Goal: Task Accomplishment & Management: Manage account settings

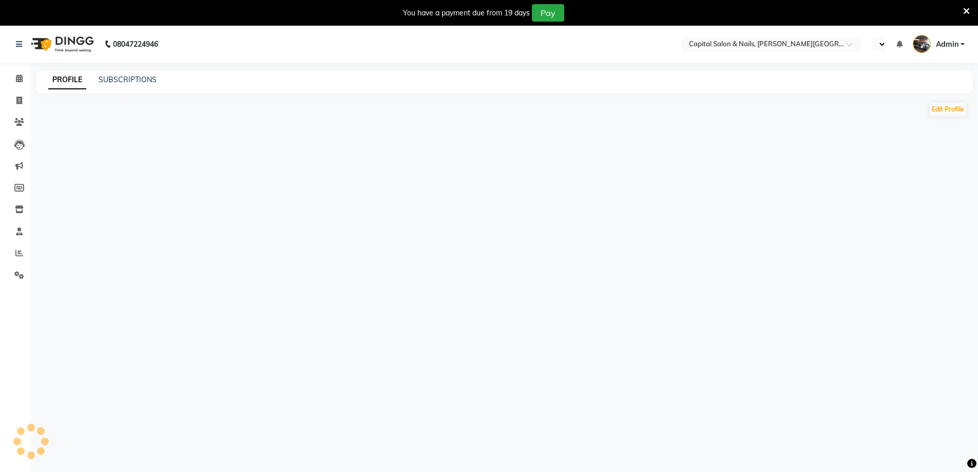
select select "en"
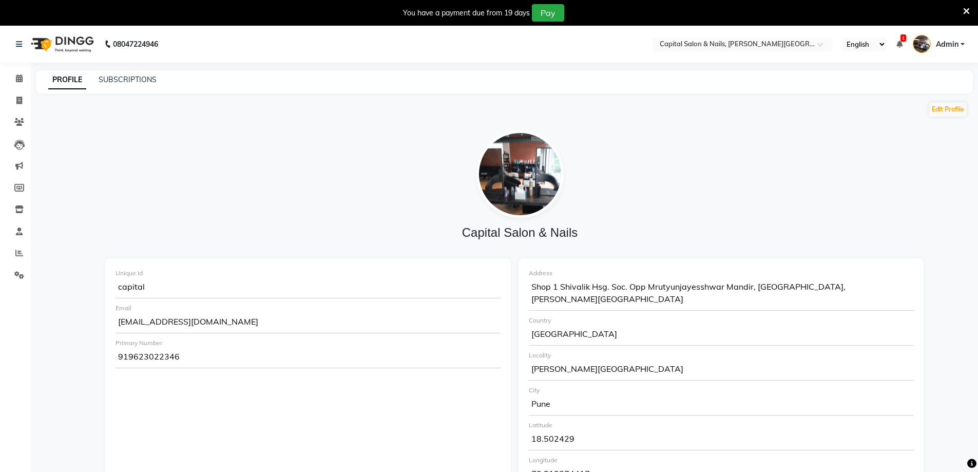
click at [967, 8] on icon at bounding box center [966, 11] width 7 height 9
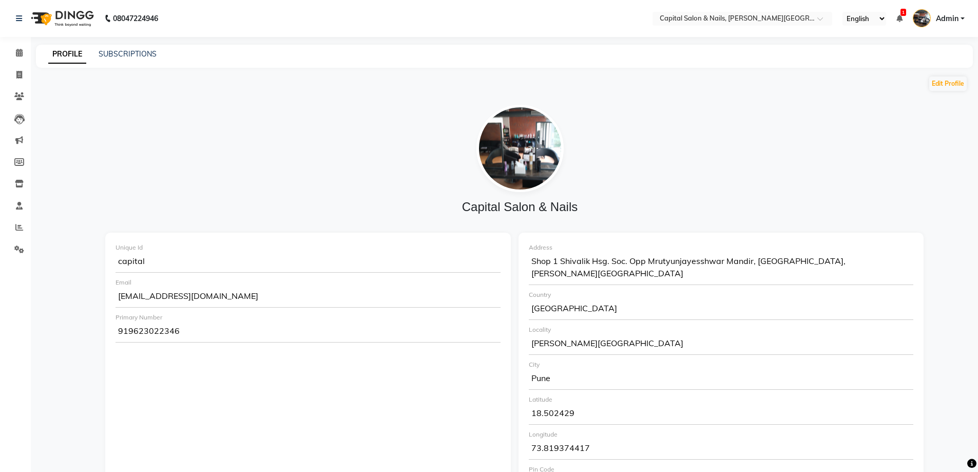
drag, startPoint x: 10, startPoint y: 21, endPoint x: 14, endPoint y: 36, distance: 15.4
click at [13, 30] on div "08047224946" at bounding box center [87, 18] width 158 height 29
click at [23, 50] on icon at bounding box center [19, 53] width 7 height 8
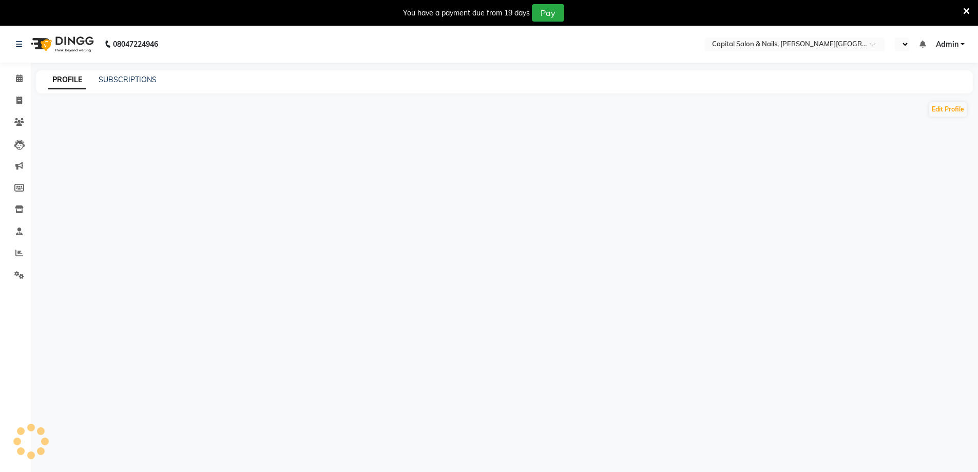
select select "en"
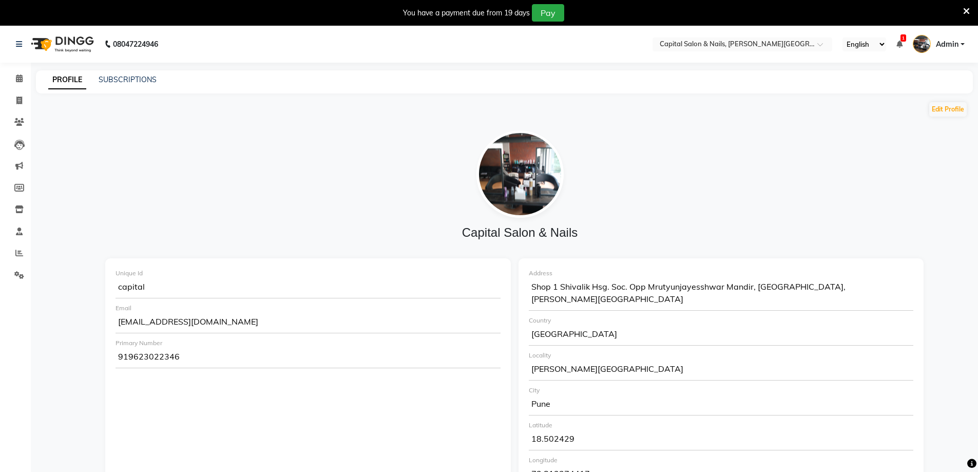
click at [972, 7] on div "You have a payment due from 19 days Pay" at bounding box center [489, 13] width 978 height 26
drag, startPoint x: 965, startPoint y: 10, endPoint x: 962, endPoint y: 15, distance: 5.7
click at [965, 10] on icon at bounding box center [966, 11] width 7 height 9
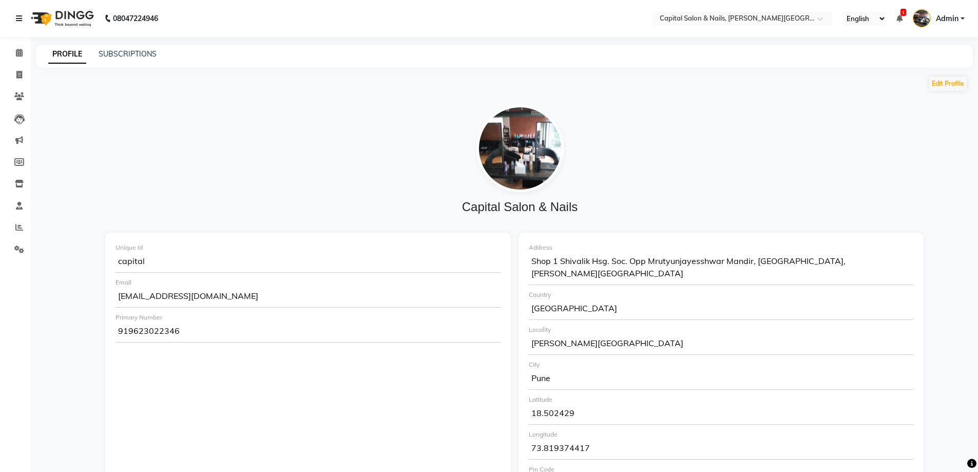
click at [16, 15] on icon at bounding box center [19, 18] width 6 height 7
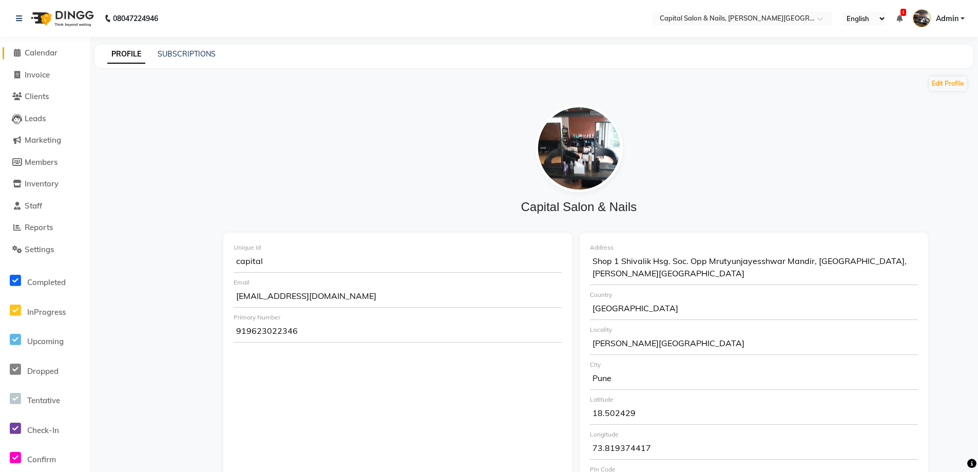
click at [21, 48] on span at bounding box center [16, 53] width 15 height 12
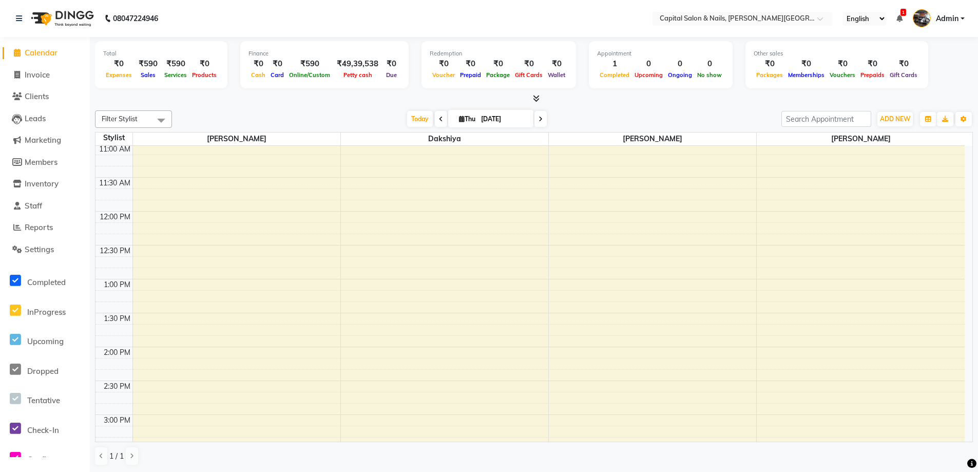
scroll to position [359, 0]
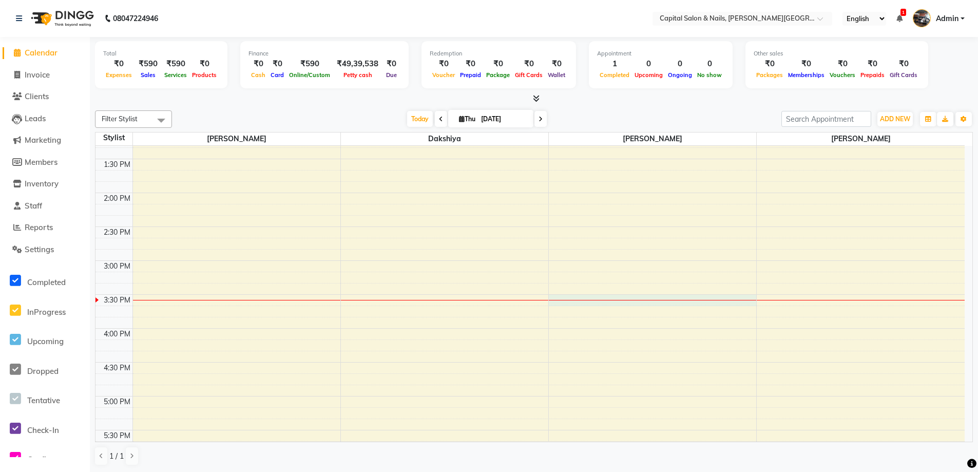
click at [641, 303] on div "8:00 AM 8:30 AM 9:00 AM 9:30 AM 10:00 AM 10:30 AM 11:00 AM 11:30 AM 12:00 PM 12…" at bounding box center [529, 260] width 869 height 948
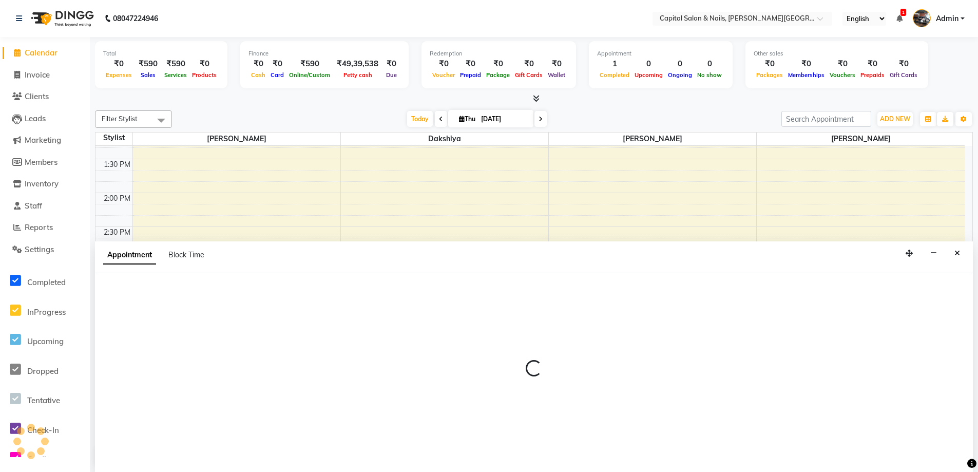
scroll to position [1, 0]
select select "54578"
select select "930"
select select "tentative"
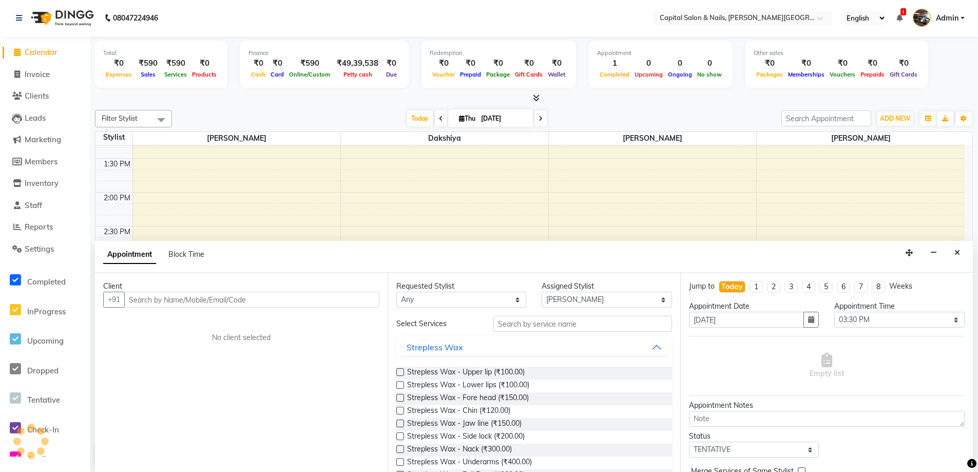
click at [187, 293] on input "text" at bounding box center [251, 300] width 255 height 16
type input "9422206927"
click at [371, 297] on span "Add Client" at bounding box center [358, 299] width 34 height 9
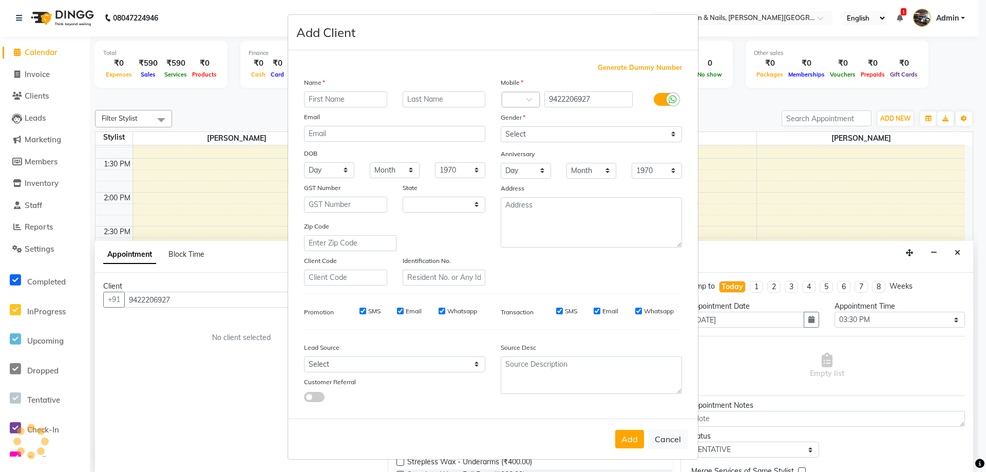
click at [336, 98] on input "text" at bounding box center [345, 99] width 83 height 16
select select "22"
type input "Manisha"
drag, startPoint x: 422, startPoint y: 98, endPoint x: 426, endPoint y: 103, distance: 6.7
click at [423, 100] on input "text" at bounding box center [443, 99] width 83 height 16
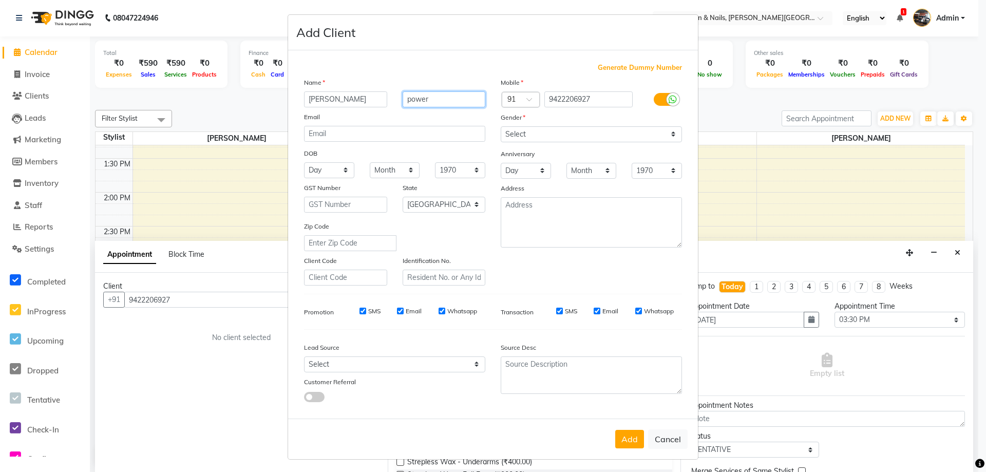
type input "power"
drag, startPoint x: 508, startPoint y: 133, endPoint x: 515, endPoint y: 140, distance: 10.5
click at [508, 133] on select "Select Male Female Other Prefer Not To Say" at bounding box center [590, 134] width 181 height 16
select select "female"
click at [500, 126] on select "Select Male Female Other Prefer Not To Say" at bounding box center [590, 134] width 181 height 16
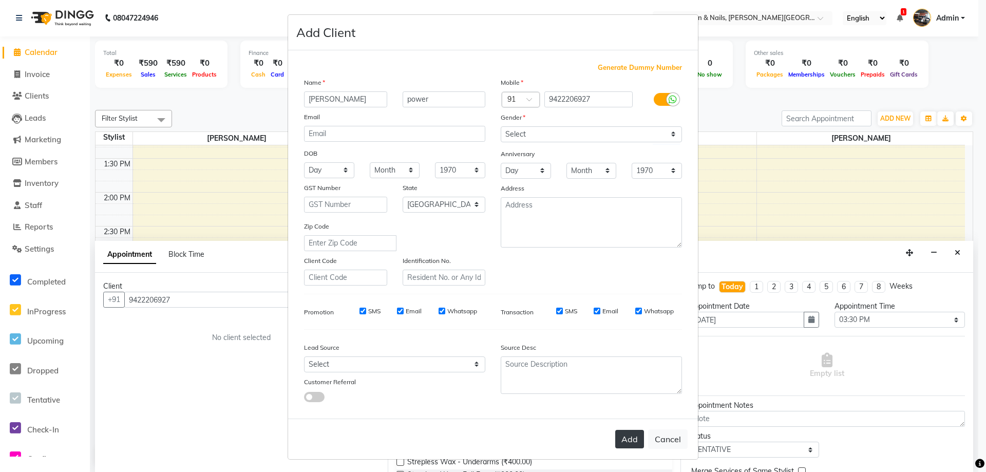
click at [621, 440] on button "Add" at bounding box center [629, 439] width 29 height 18
select select
select select "null"
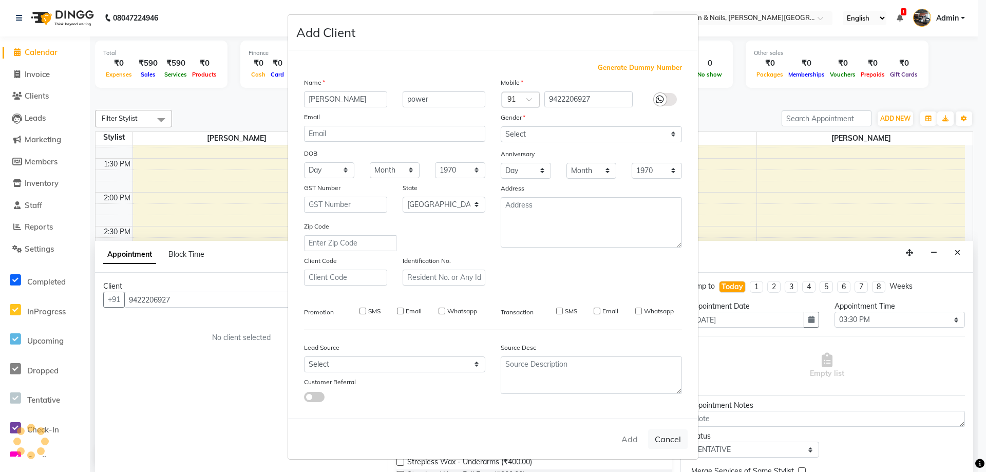
select select
checkbox input "false"
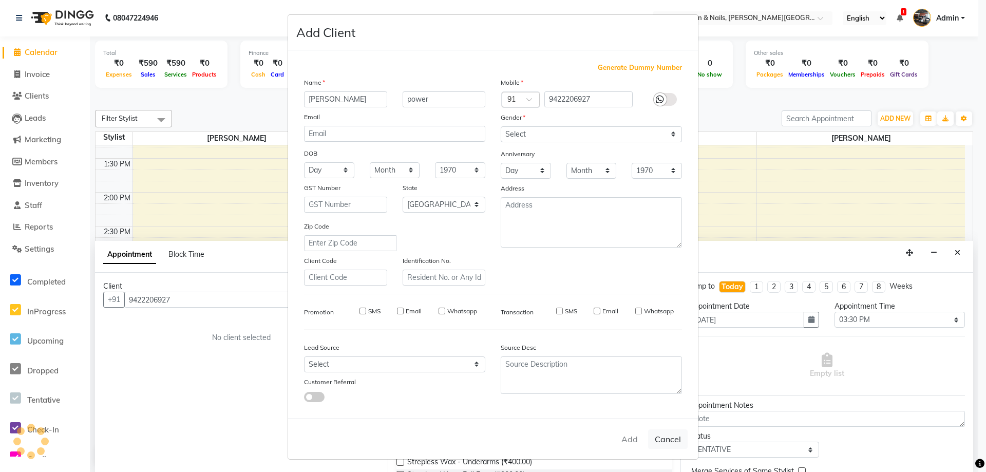
checkbox input "false"
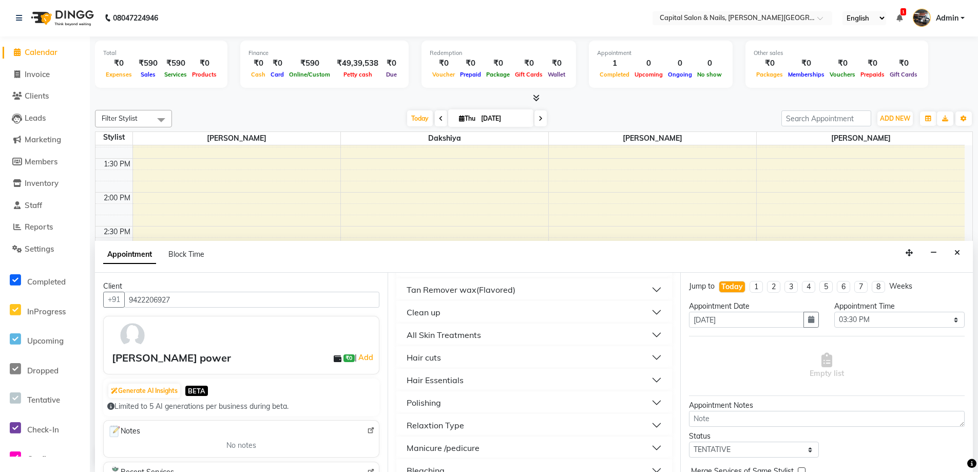
scroll to position [536, 0]
click at [468, 360] on div "Manicure /pedicure" at bounding box center [443, 362] width 73 height 12
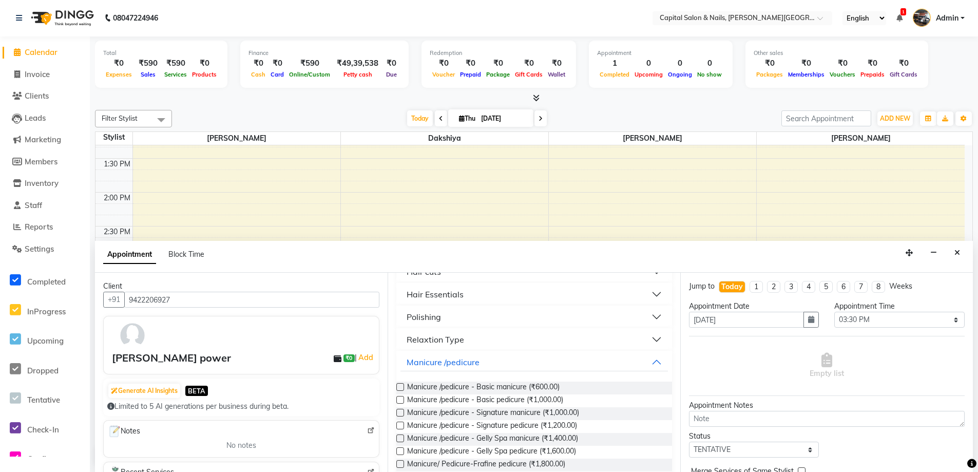
click at [397, 399] on label at bounding box center [400, 400] width 8 height 8
click at [397, 399] on input "checkbox" at bounding box center [399, 400] width 7 height 7
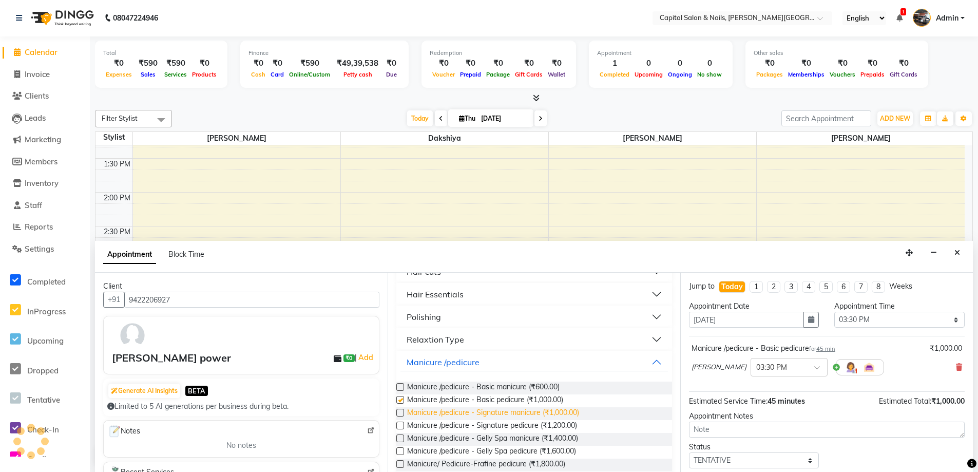
checkbox input "false"
click at [400, 412] on label at bounding box center [400, 413] width 8 height 8
click at [400, 412] on input "checkbox" at bounding box center [399, 413] width 7 height 7
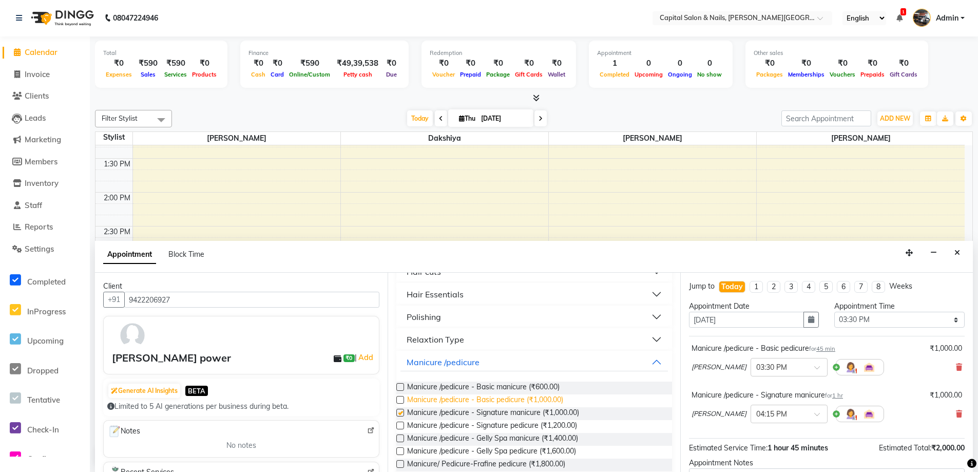
checkbox input "false"
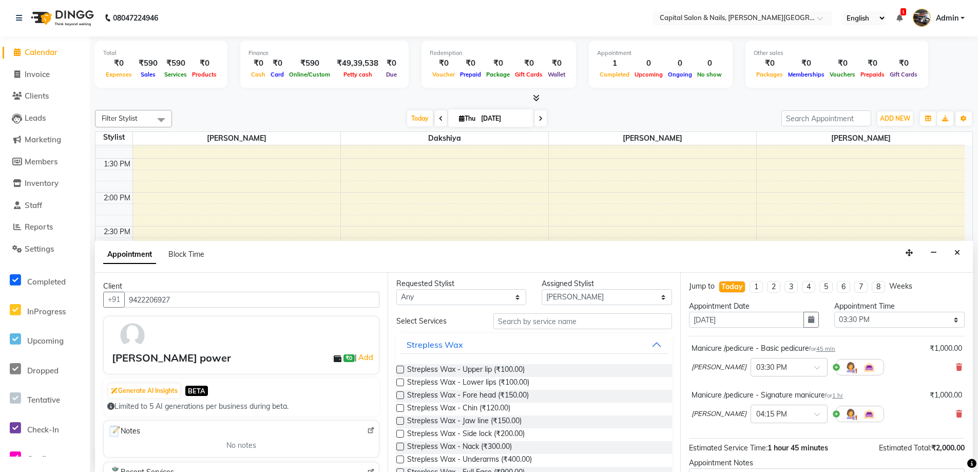
scroll to position [0, 0]
click at [524, 323] on input "text" at bounding box center [582, 324] width 179 height 16
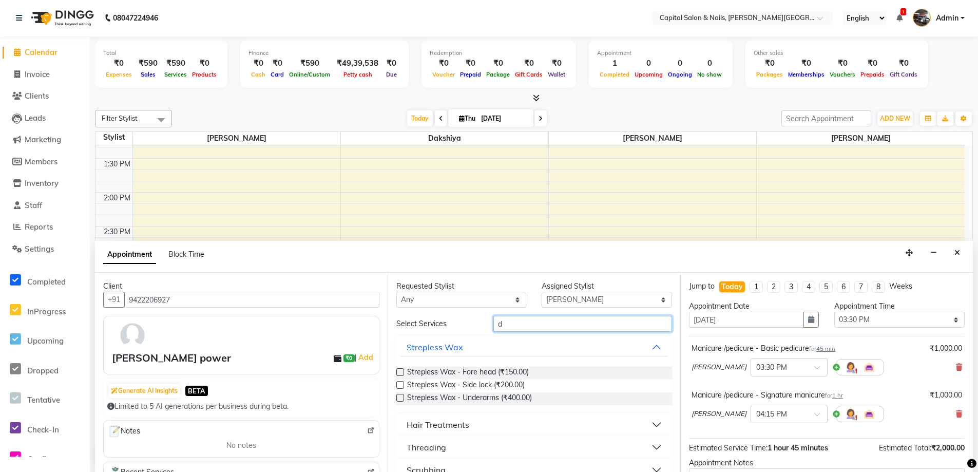
click at [503, 324] on input "d" at bounding box center [582, 324] width 179 height 16
type input "d"
click at [508, 319] on input "D" at bounding box center [582, 324] width 179 height 16
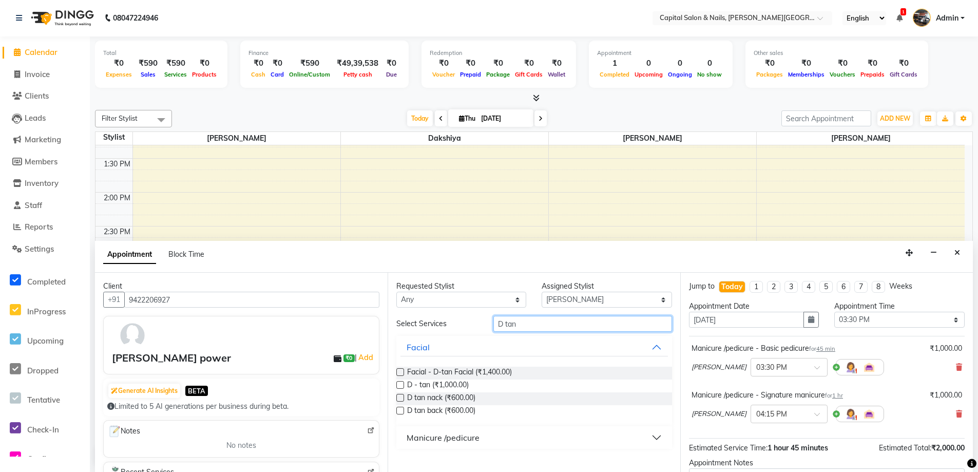
type input "D tan"
click at [403, 396] on label at bounding box center [400, 398] width 8 height 8
click at [403, 396] on input "checkbox" at bounding box center [399, 398] width 7 height 7
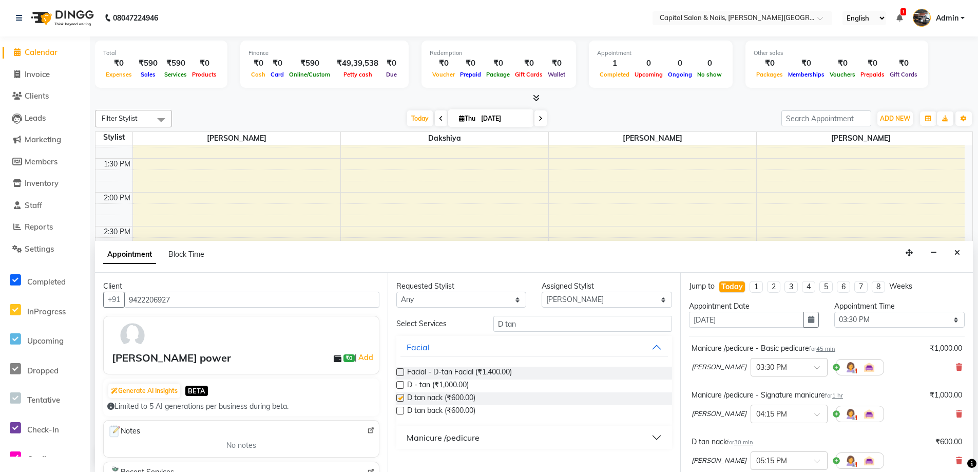
checkbox input "false"
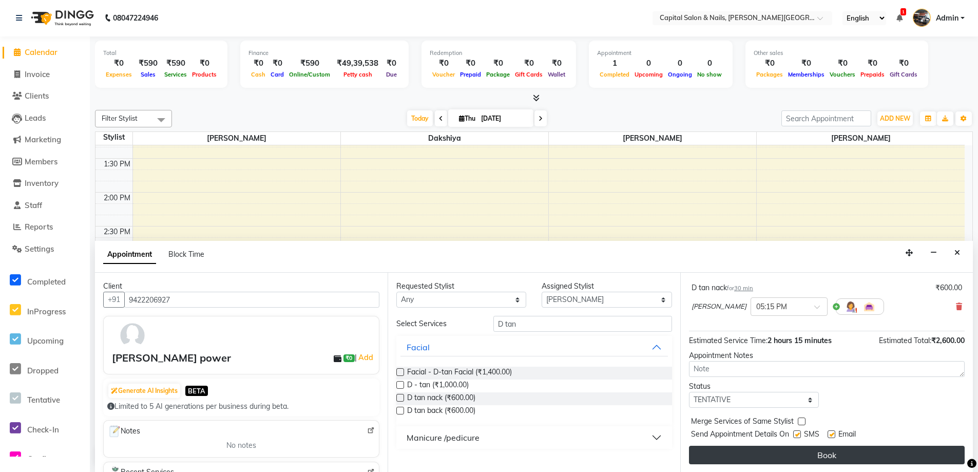
click at [827, 451] on button "Book" at bounding box center [827, 455] width 276 height 18
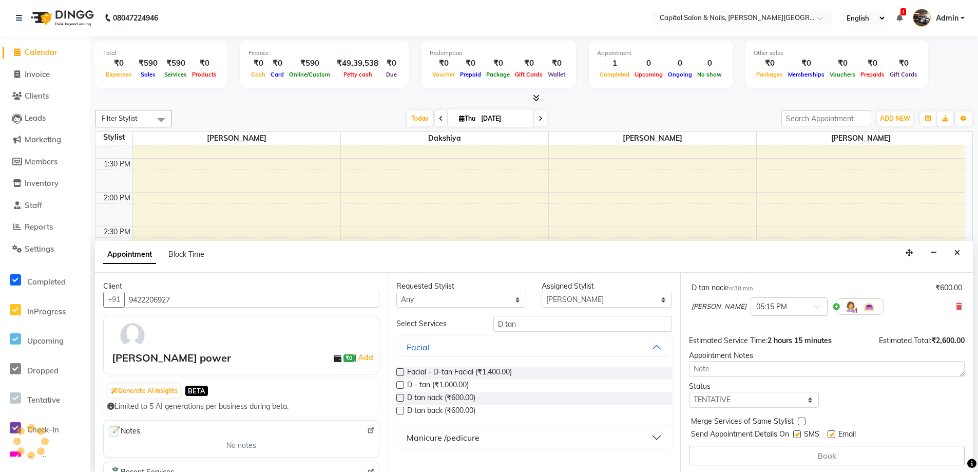
click at [817, 456] on div "Book" at bounding box center [827, 456] width 276 height 20
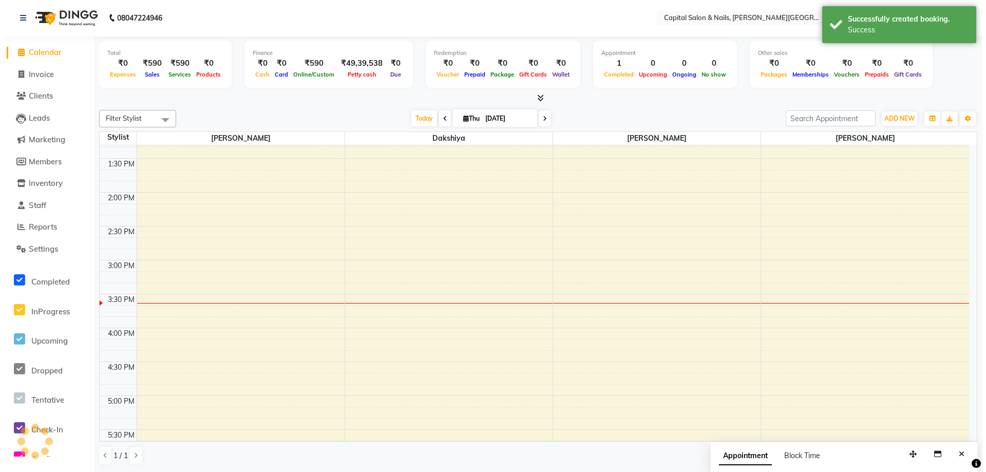
scroll to position [0, 0]
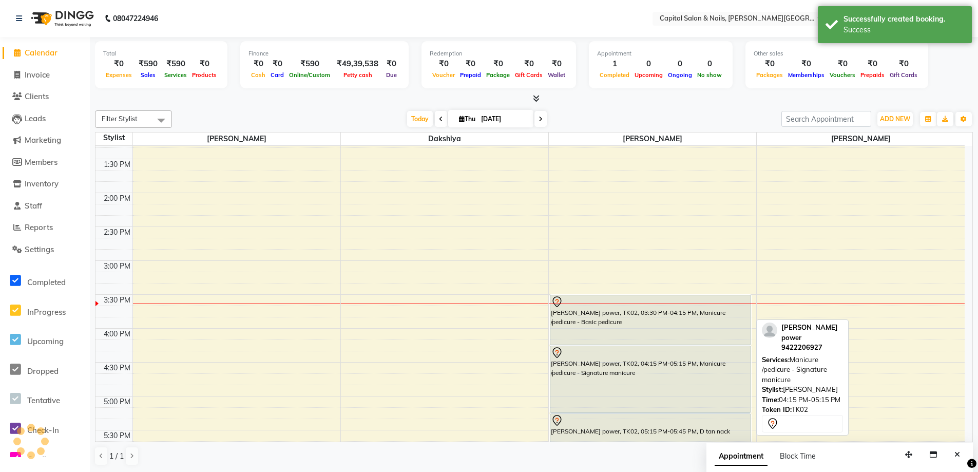
click at [653, 348] on div at bounding box center [650, 352] width 199 height 12
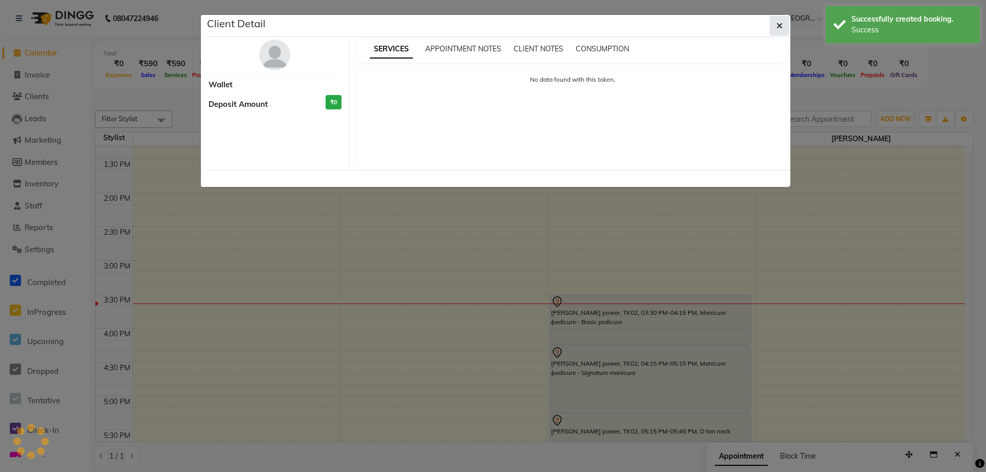
select select "7"
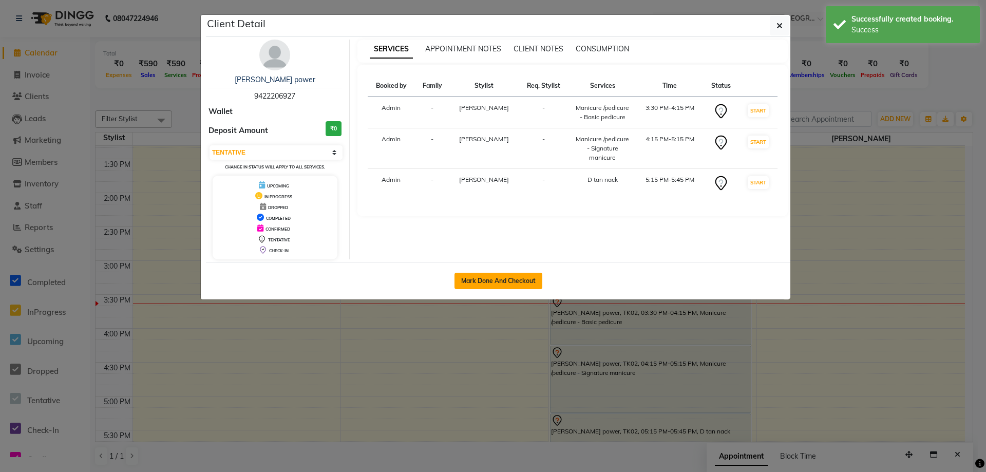
click at [492, 282] on button "Mark Done And Checkout" at bounding box center [498, 281] width 88 height 16
select select "service"
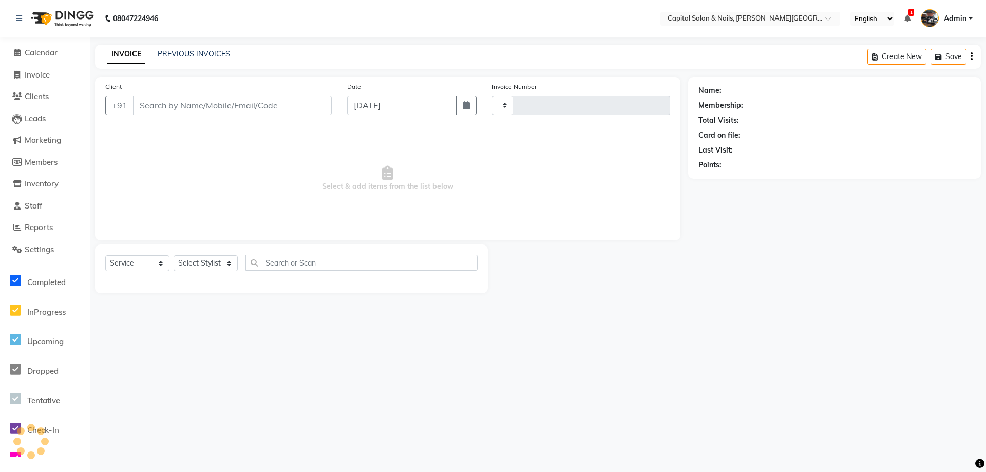
type input "0406"
select select "41"
type input "9422206927"
select select "54578"
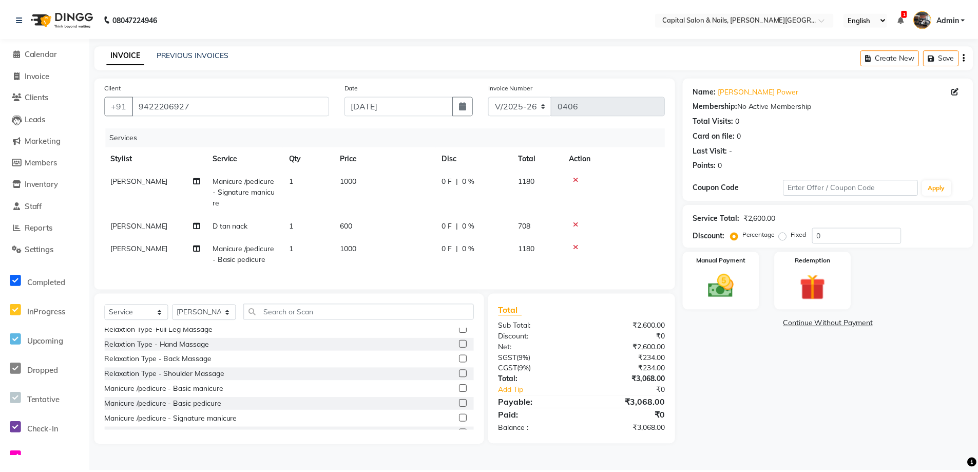
scroll to position [2618, 0]
click at [462, 393] on label at bounding box center [466, 389] width 8 height 8
click at [462, 393] on input "checkbox" at bounding box center [465, 390] width 7 height 7
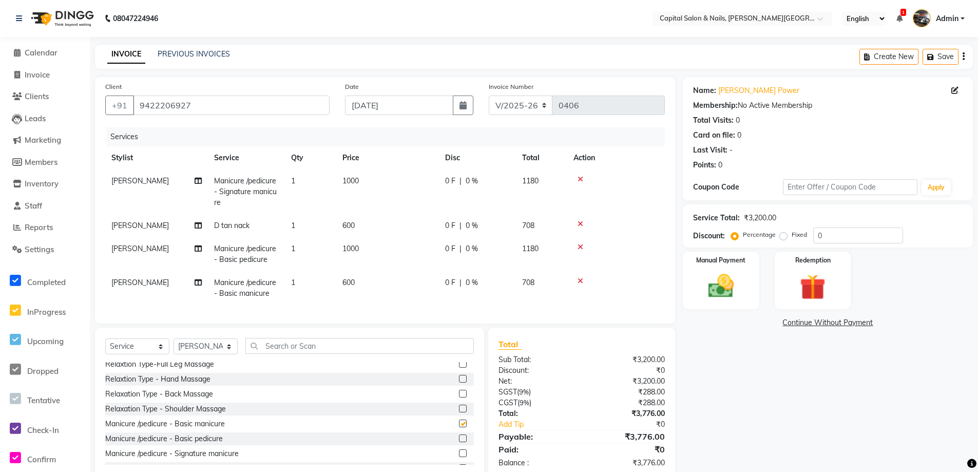
checkbox input "false"
click at [459, 442] on label at bounding box center [463, 438] width 8 height 8
click at [459, 442] on input "checkbox" at bounding box center [462, 438] width 7 height 7
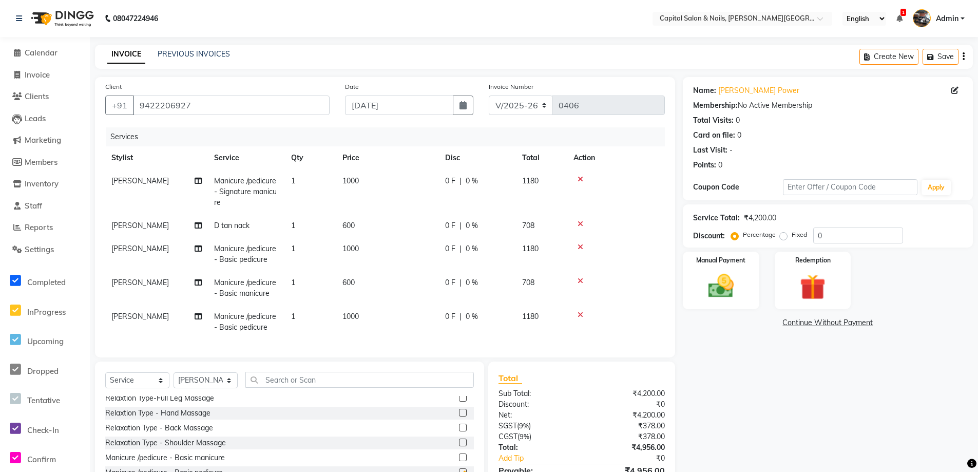
checkbox input "false"
click at [582, 176] on icon at bounding box center [580, 179] width 6 height 7
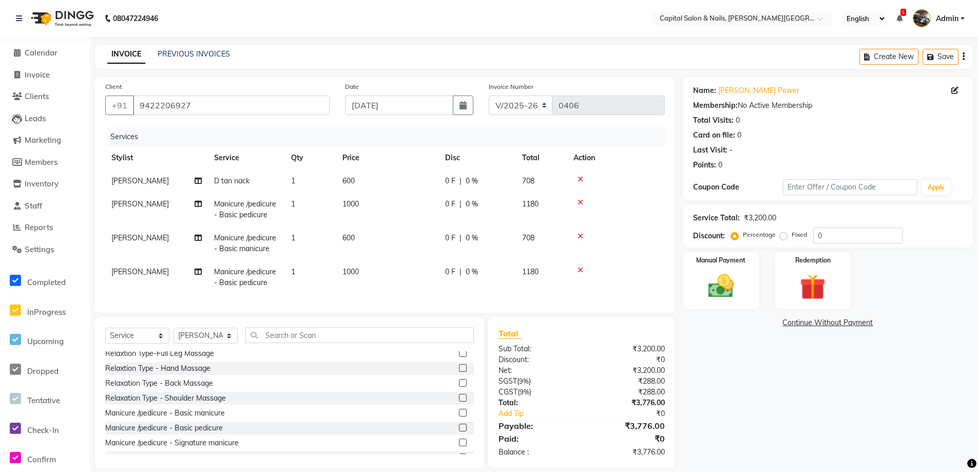
click at [582, 233] on icon at bounding box center [580, 236] width 6 height 7
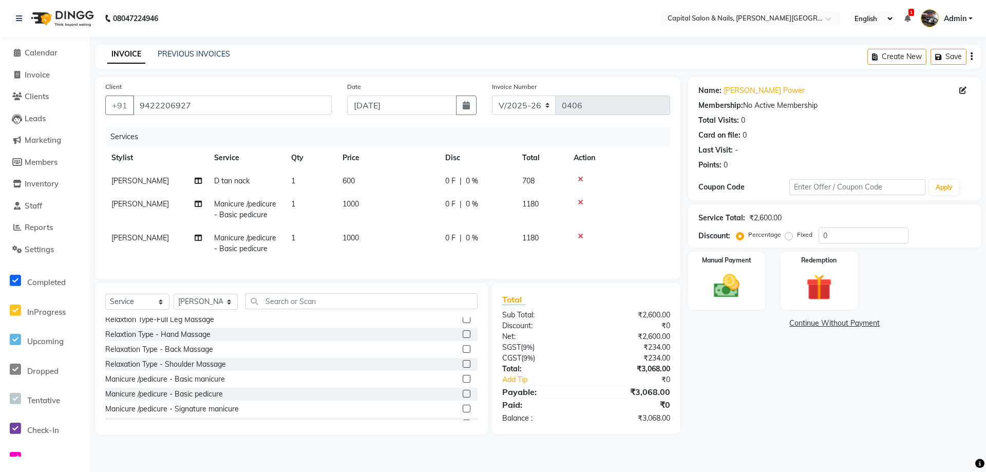
click at [361, 233] on td "1000" at bounding box center [387, 243] width 103 height 34
select select "54578"
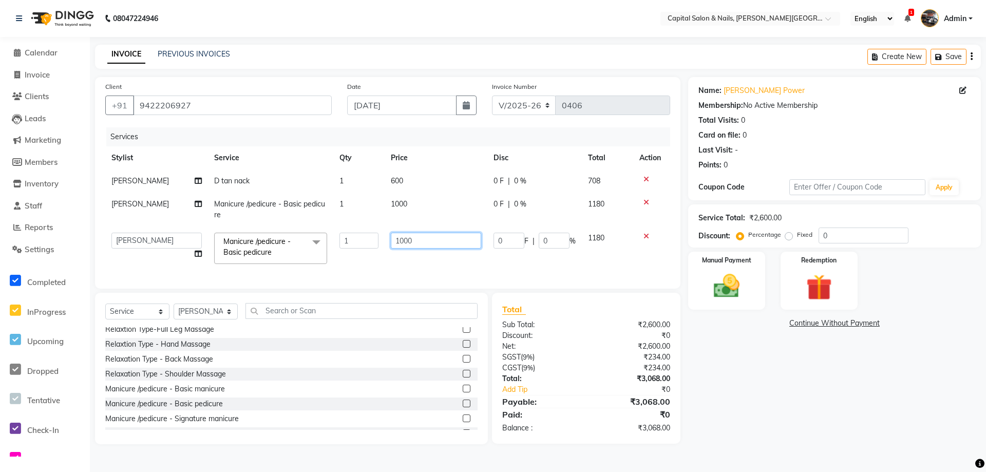
click at [412, 237] on input "1000" at bounding box center [436, 241] width 90 height 16
type input "1200"
click at [828, 374] on div "Name: Manisha Power Membership: No Active Membership Total Visits: 0 Card on fi…" at bounding box center [838, 260] width 300 height 367
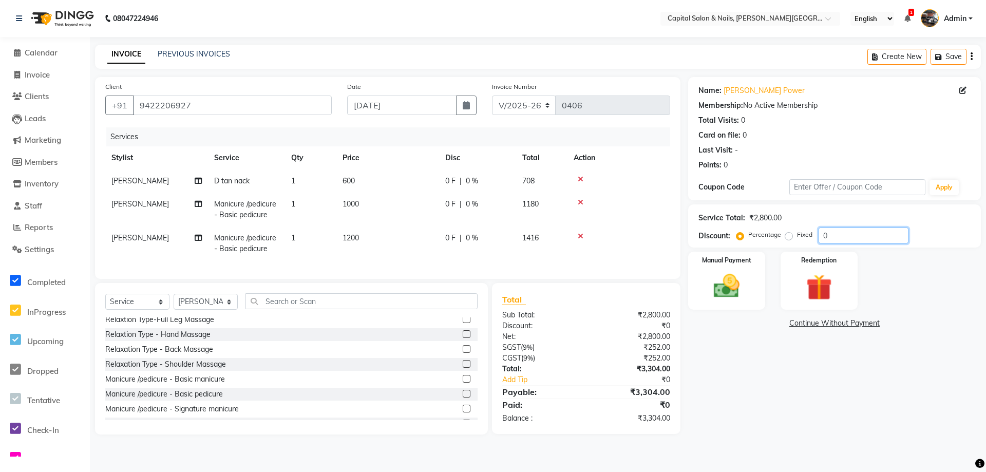
click at [832, 230] on input "0" at bounding box center [863, 235] width 90 height 16
type input "020"
click at [746, 267] on div "Manual Payment" at bounding box center [726, 280] width 80 height 61
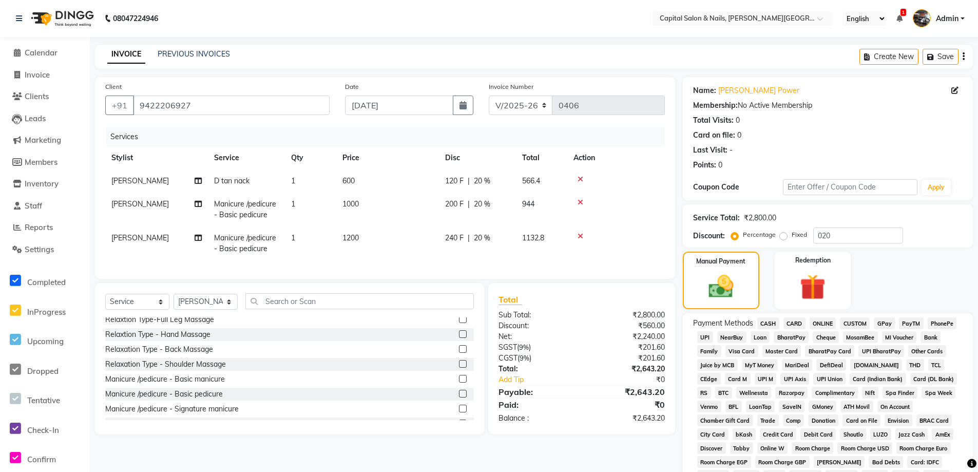
click at [884, 322] on span "GPay" at bounding box center [884, 323] width 21 height 12
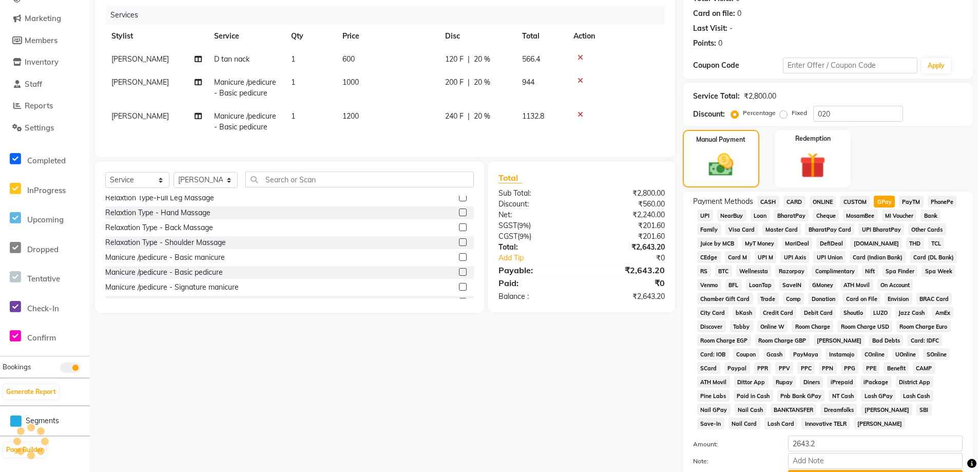
scroll to position [154, 0]
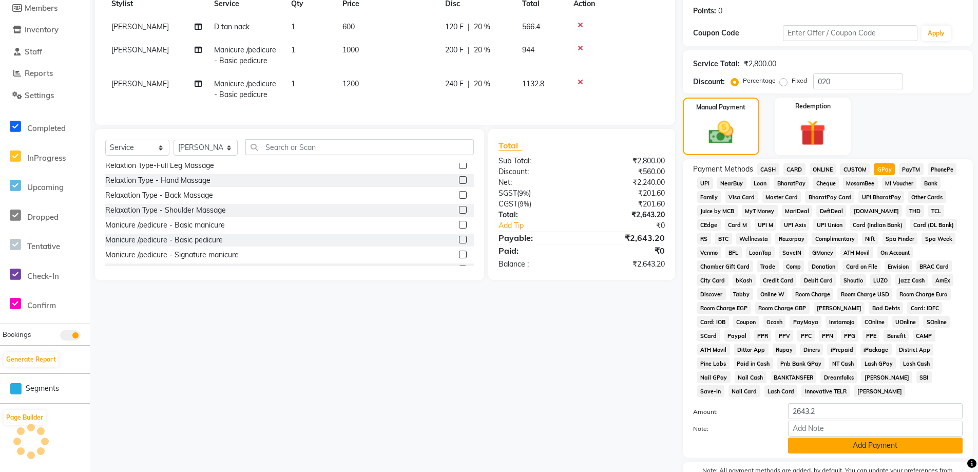
click at [859, 445] on button "Add Payment" at bounding box center [875, 445] width 175 height 16
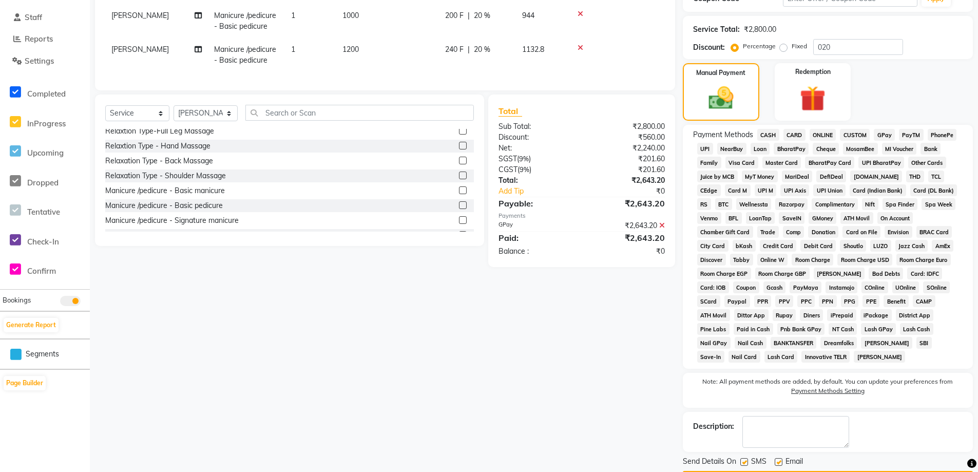
scroll to position [219, 0]
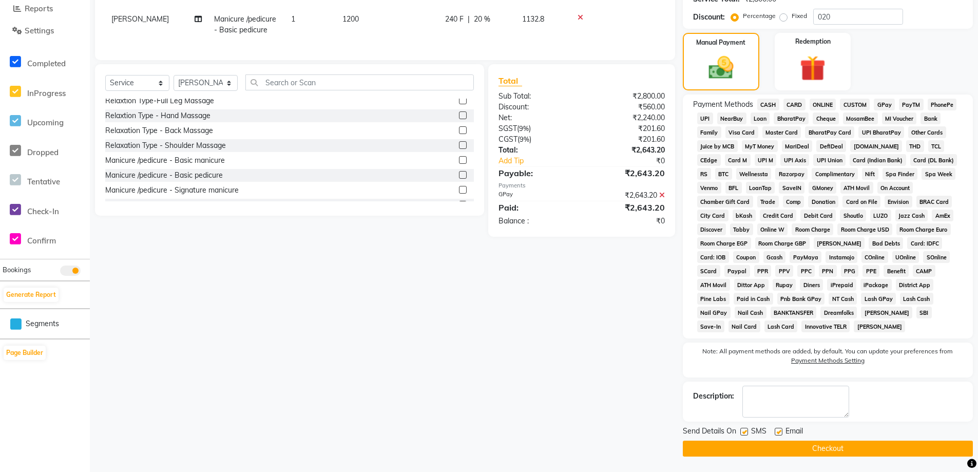
click at [841, 448] on button "Checkout" at bounding box center [828, 448] width 290 height 16
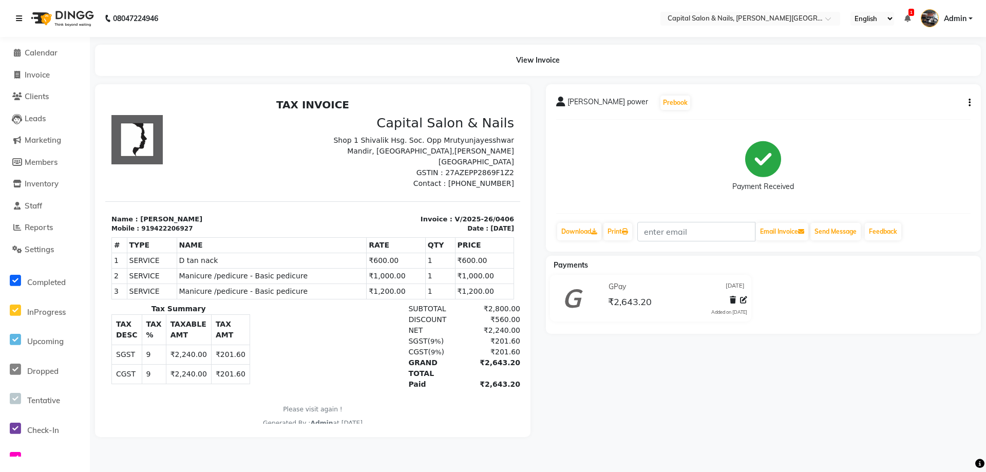
click at [20, 15] on icon at bounding box center [19, 18] width 6 height 7
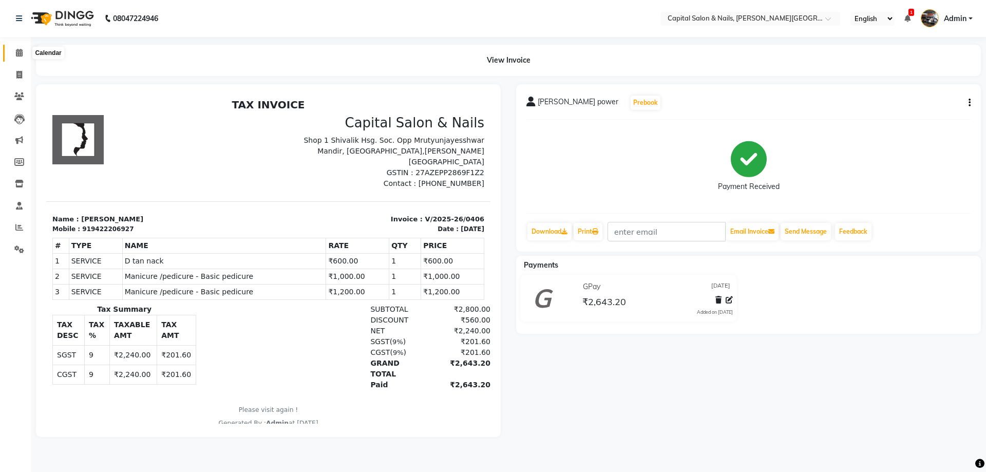
click at [16, 52] on icon at bounding box center [19, 53] width 7 height 8
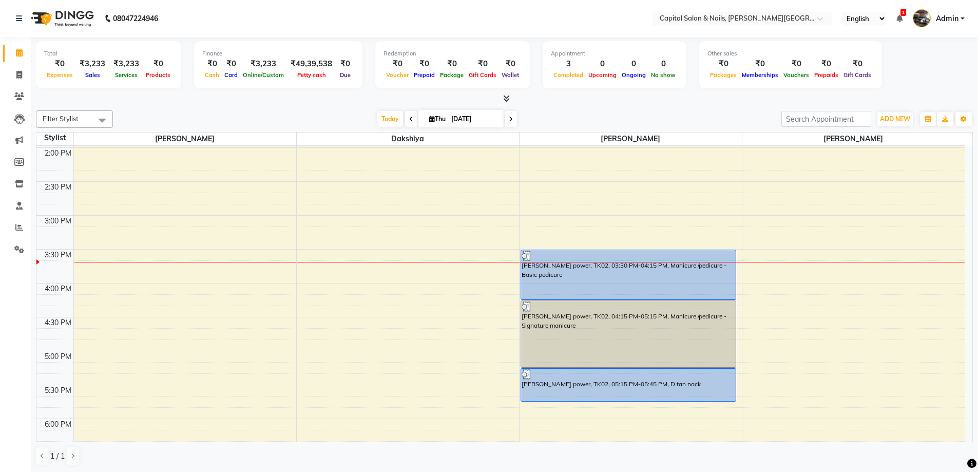
scroll to position [513, 0]
